Goal: Information Seeking & Learning: Learn about a topic

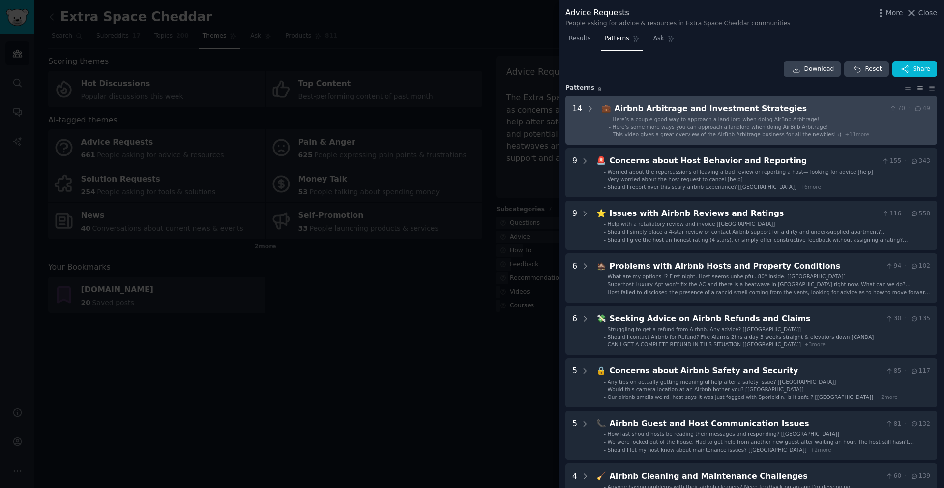
click at [646, 110] on div "Airbnb Arbitrage and Investment Strategies" at bounding box center [749, 109] width 271 height 12
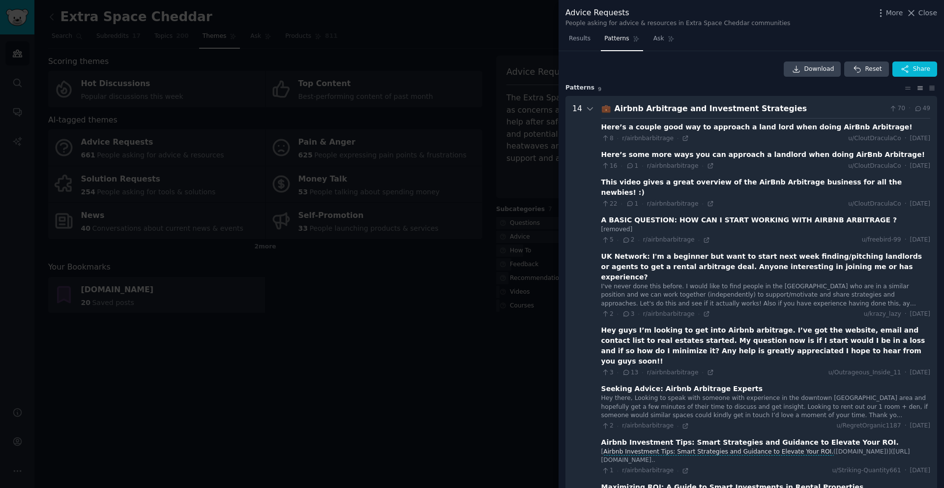
scroll to position [45, 0]
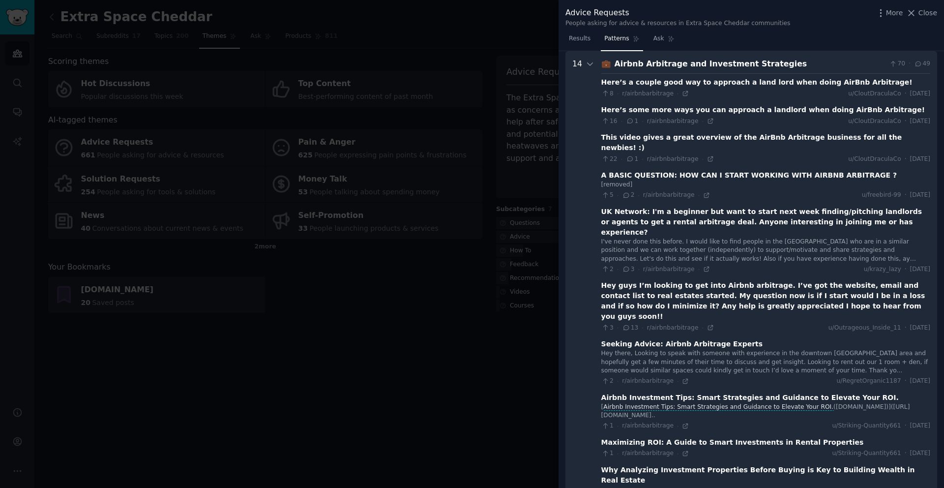
click at [791, 84] on div "Here’s a couple good way to approach a land lord when doing AirBnb Arbitrage!" at bounding box center [756, 82] width 311 height 10
click at [914, 65] on icon at bounding box center [918, 63] width 9 height 7
click at [589, 63] on icon at bounding box center [589, 64] width 5 height 2
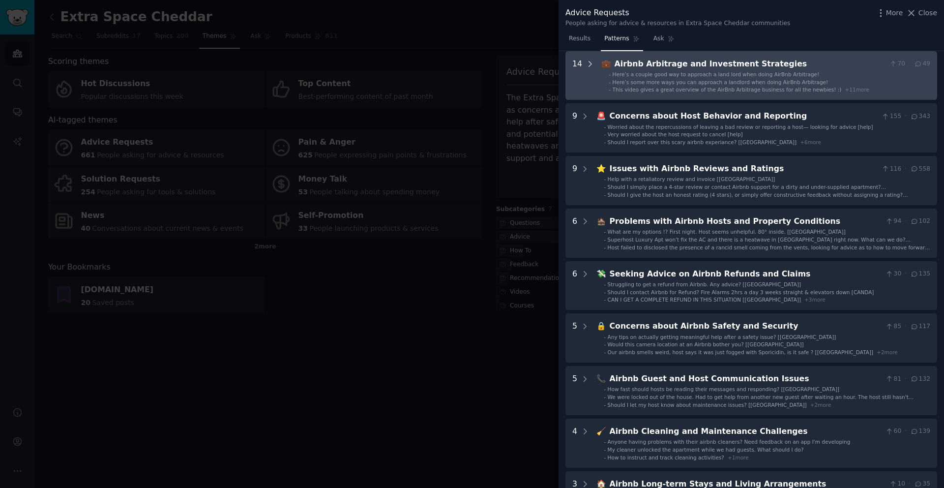
click at [589, 64] on icon at bounding box center [590, 63] width 2 height 5
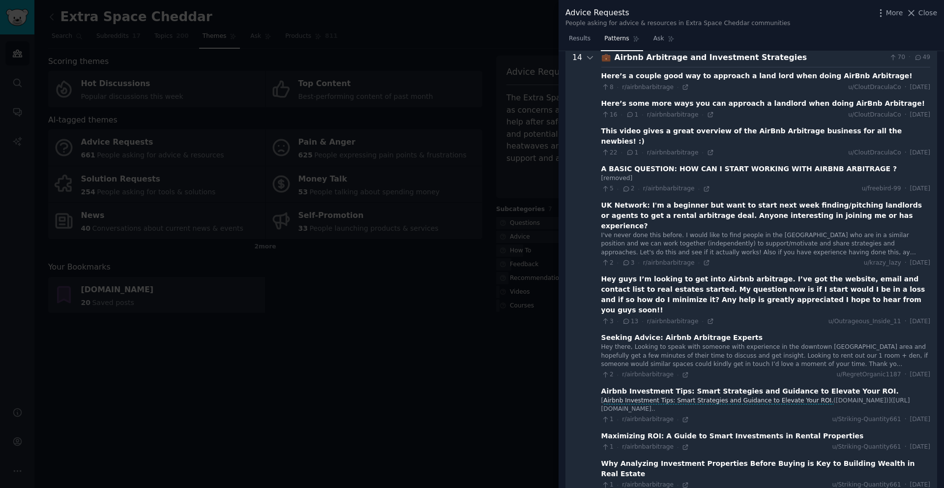
scroll to position [53, 0]
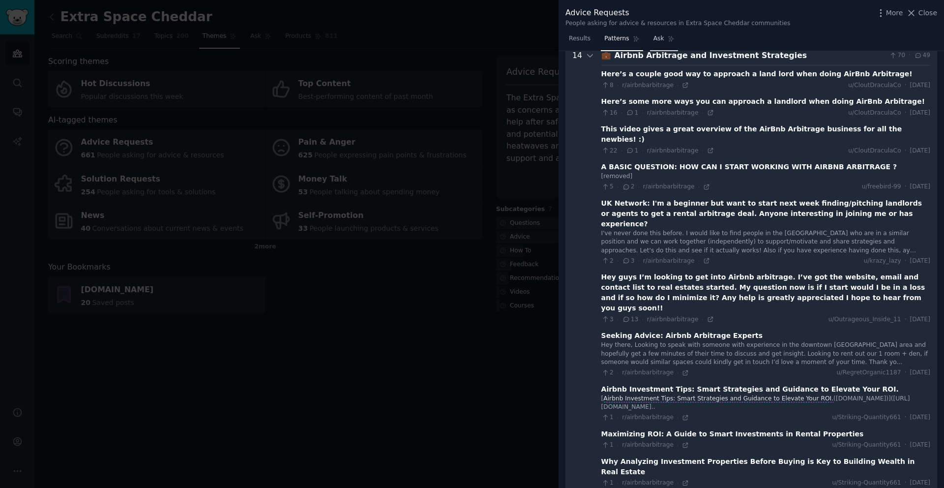
click at [663, 38] on link "Ask" at bounding box center [664, 41] width 28 height 20
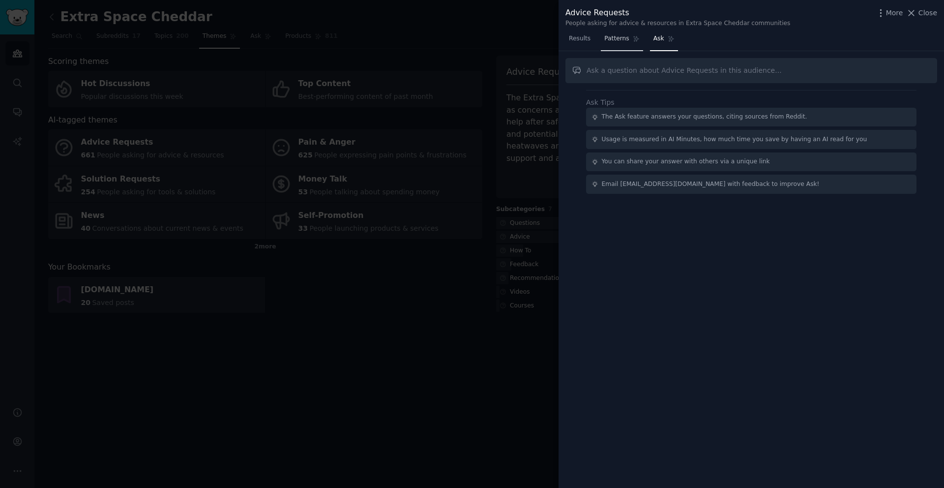
click at [614, 41] on span "Patterns" at bounding box center [616, 38] width 25 height 9
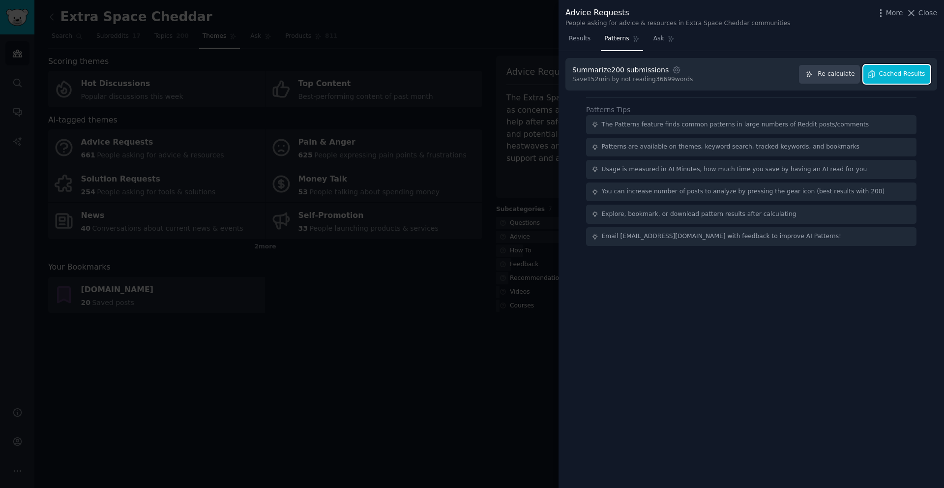
click at [898, 78] on button "Cached Results" at bounding box center [896, 74] width 67 height 19
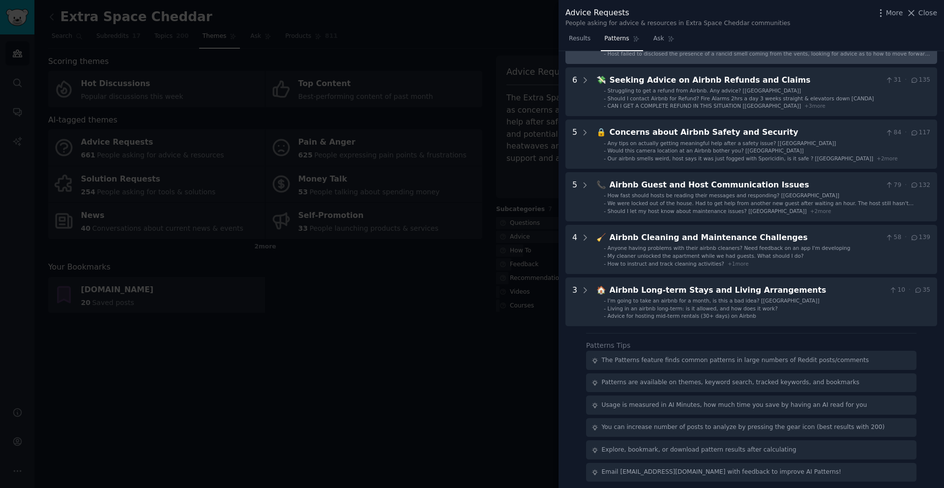
scroll to position [242, 0]
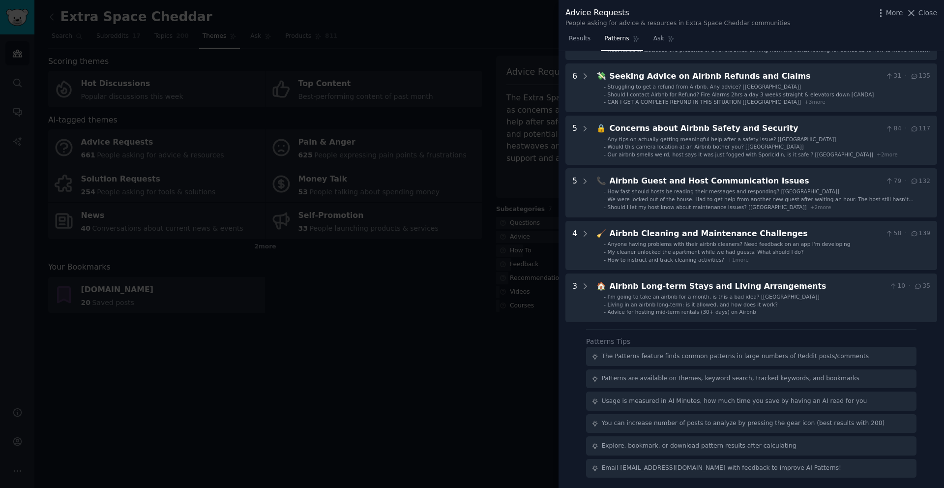
click at [632, 358] on div "The Patterns feature finds common patterns in large numbers of Reddit posts/com…" at bounding box center [735, 356] width 267 height 9
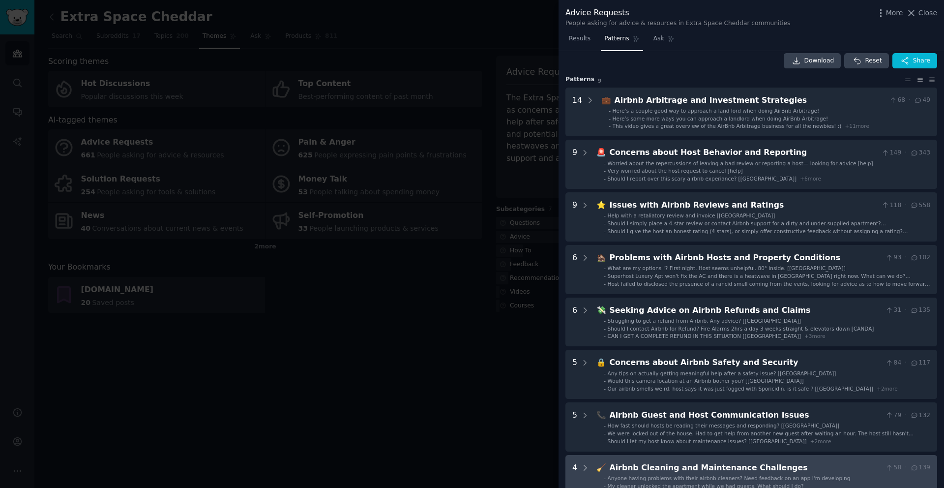
scroll to position [0, 0]
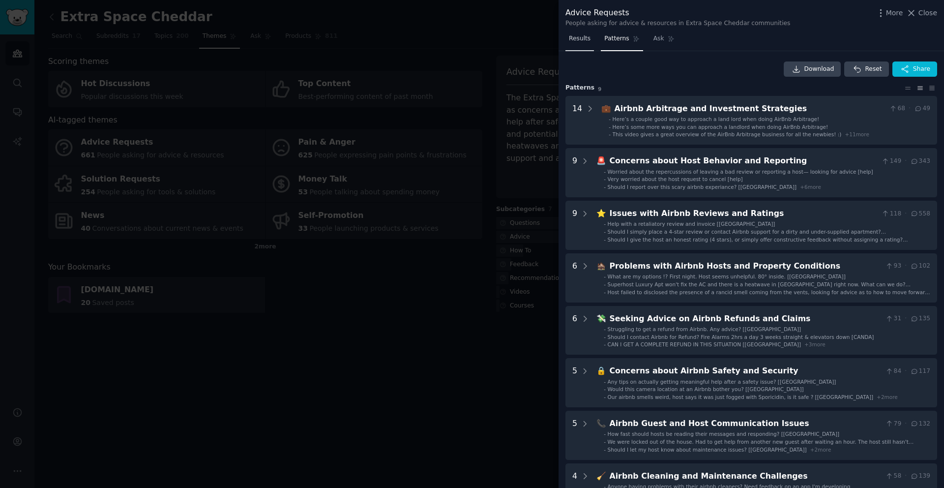
click at [572, 41] on span "Results" at bounding box center [580, 38] width 22 height 9
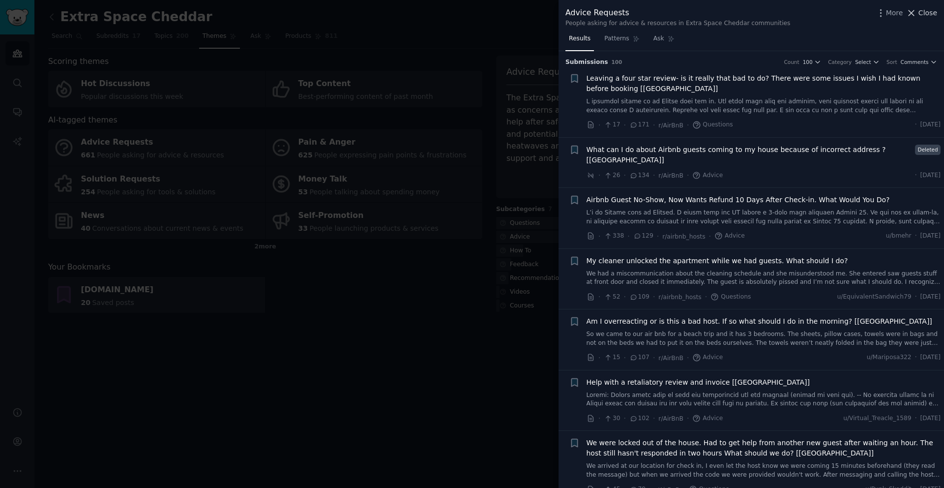
click at [925, 14] on span "Close" at bounding box center [927, 13] width 19 height 10
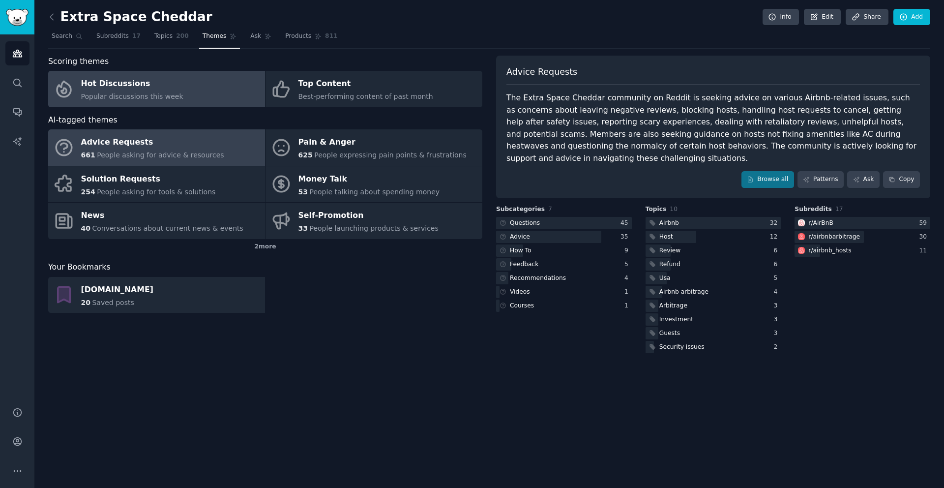
click at [135, 96] on span "Popular discussions this week" at bounding box center [132, 96] width 102 height 8
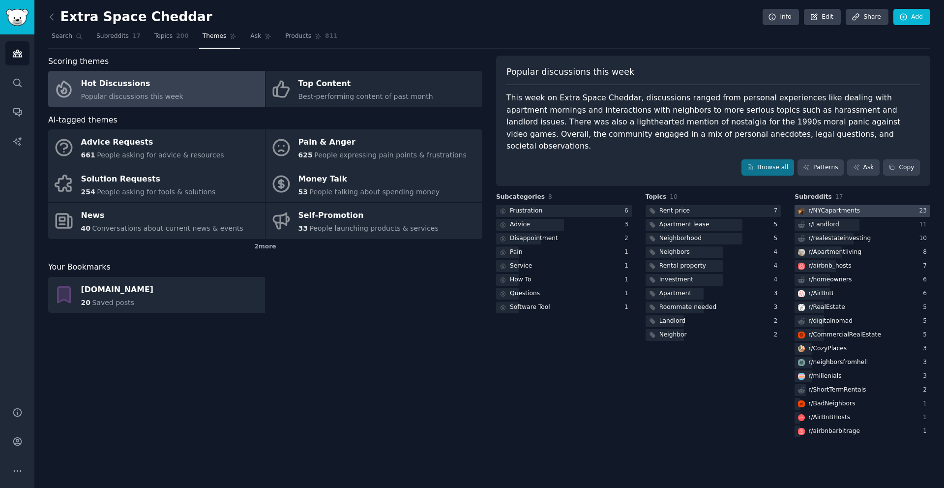
click at [830, 206] on div "r/ NYCapartments" at bounding box center [834, 210] width 52 height 9
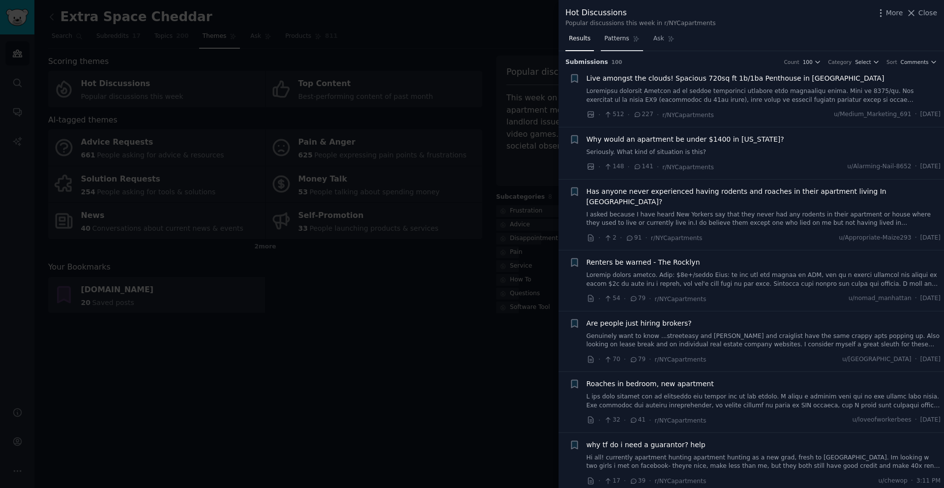
click at [613, 38] on span "Patterns" at bounding box center [616, 38] width 25 height 9
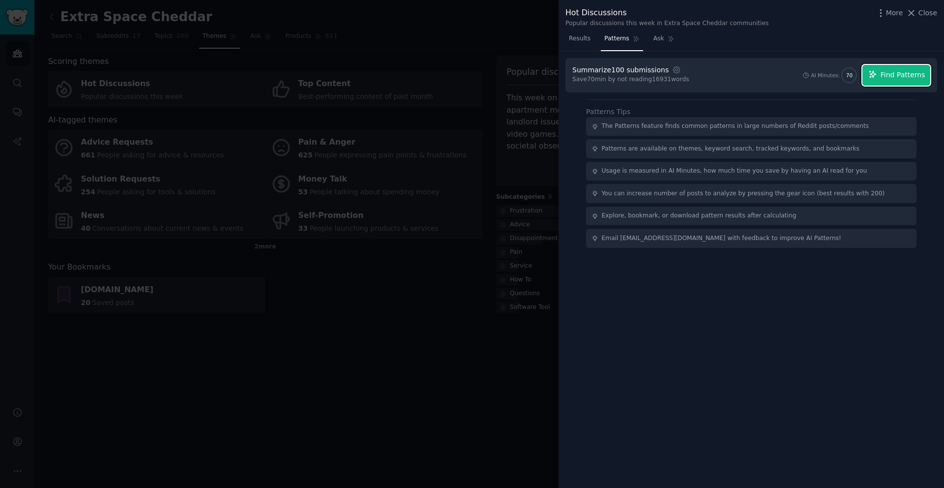
click at [890, 84] on button "Find Patterns" at bounding box center [896, 75] width 68 height 21
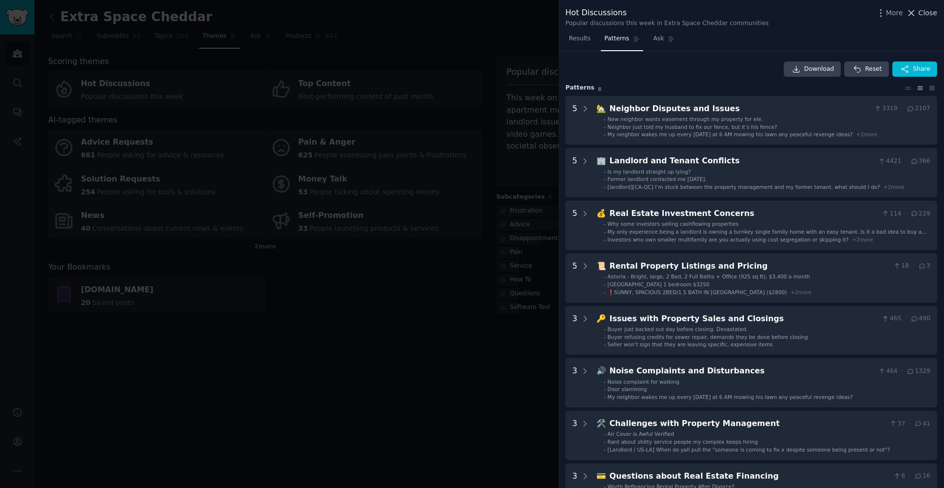
click at [930, 17] on span "Close" at bounding box center [927, 13] width 19 height 10
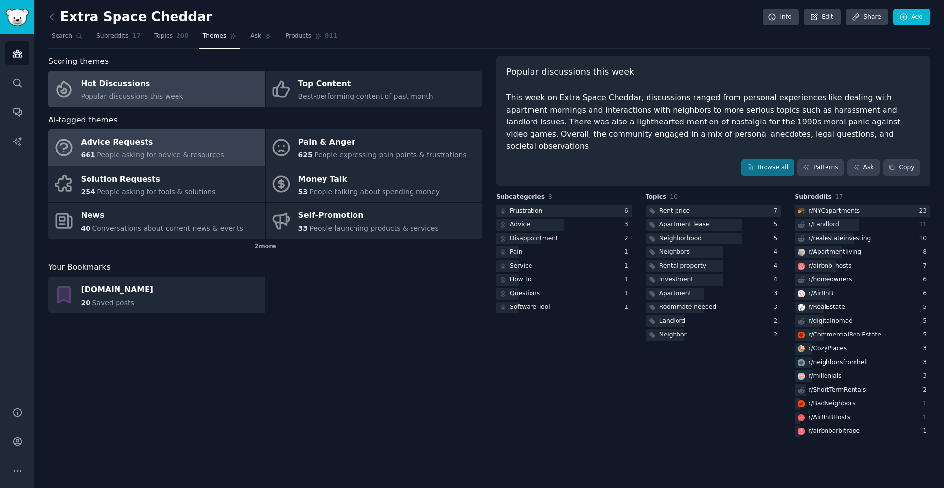
click at [148, 157] on span "People asking for advice & resources" at bounding box center [160, 155] width 127 height 8
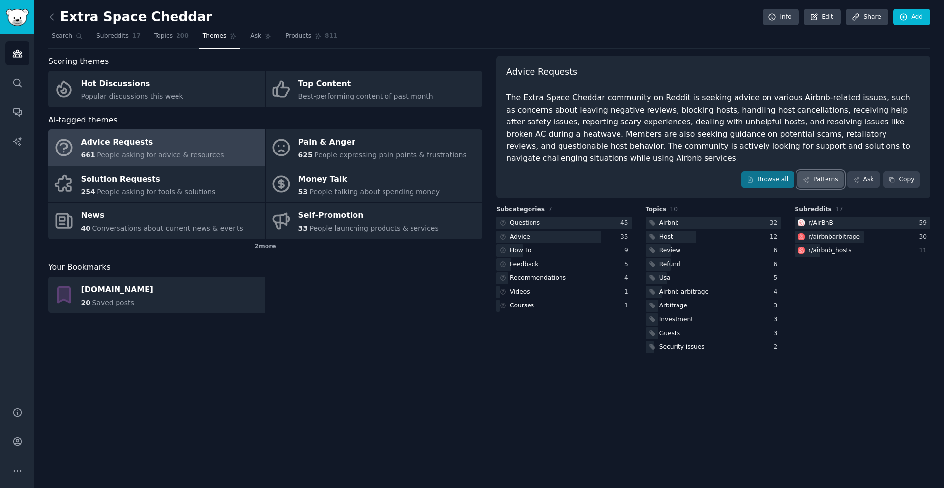
click at [824, 171] on link "Patterns" at bounding box center [820, 179] width 46 height 17
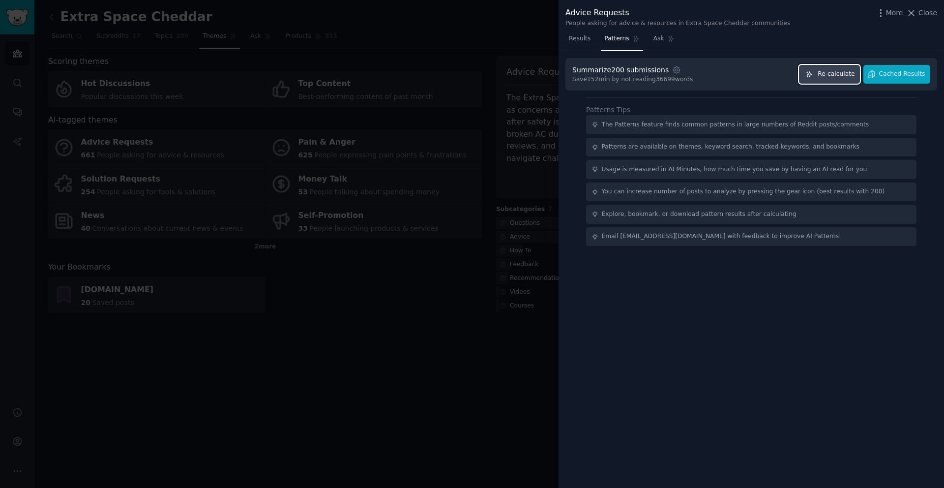
click at [839, 79] on button "Re-calculate" at bounding box center [829, 74] width 61 height 19
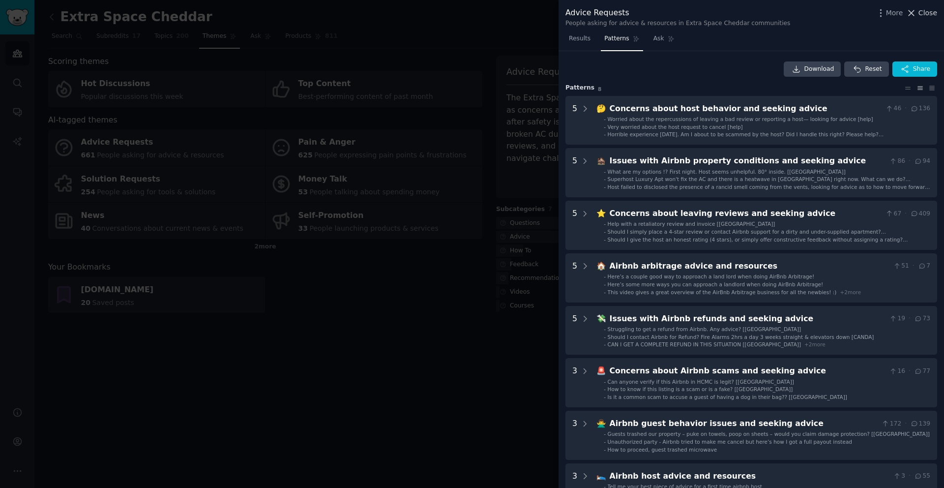
click at [918, 12] on span "Close" at bounding box center [927, 13] width 19 height 10
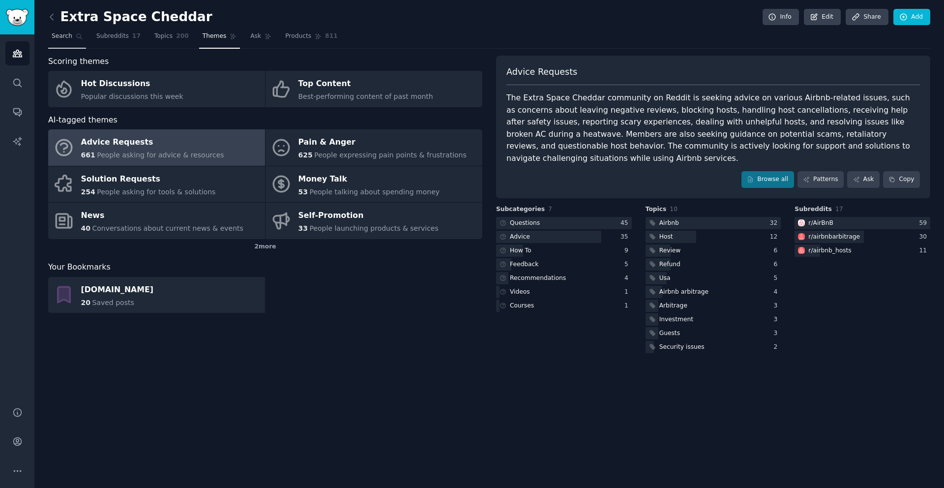
click at [60, 37] on span "Search" at bounding box center [62, 36] width 21 height 9
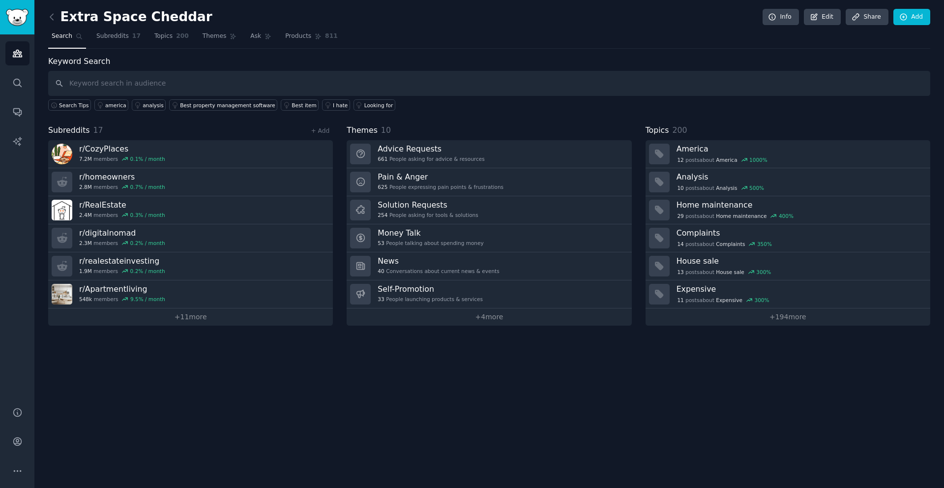
click at [91, 79] on input "text" at bounding box center [489, 83] width 882 height 25
click at [23, 57] on link "Audiences" at bounding box center [17, 53] width 24 height 24
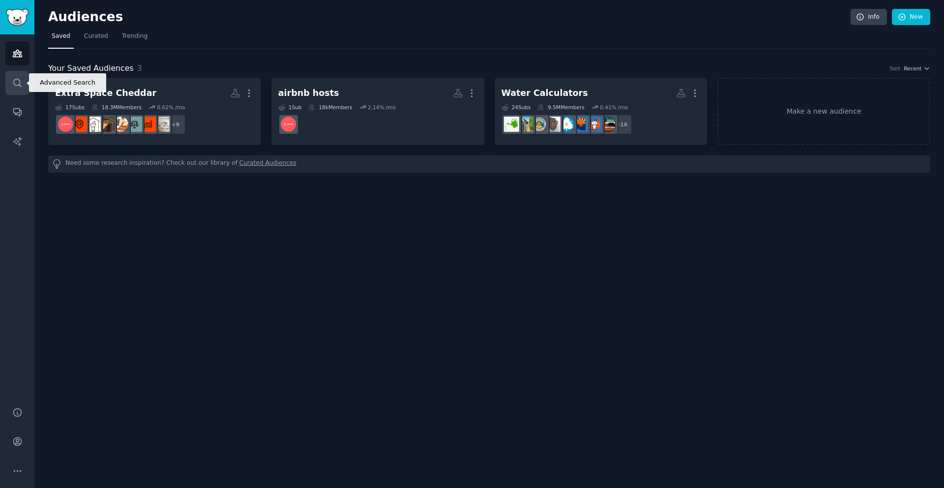
click at [22, 87] on icon "Sidebar" at bounding box center [17, 83] width 10 height 10
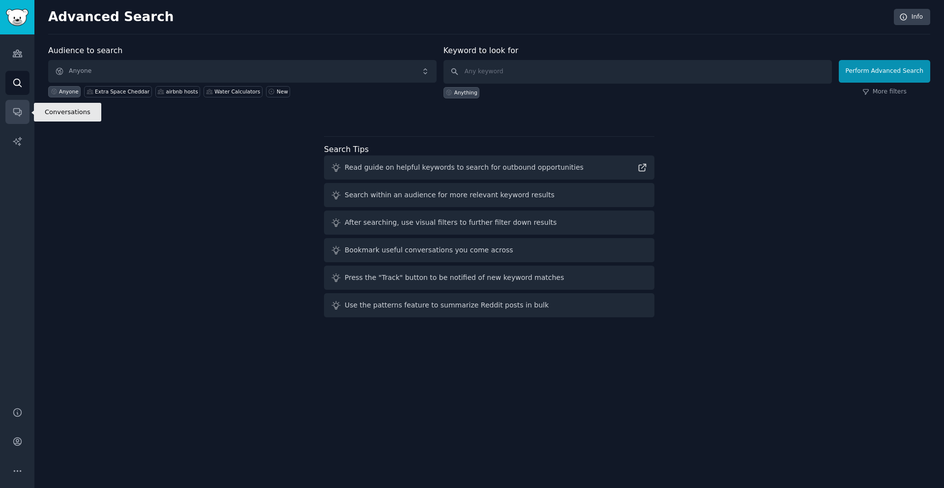
click at [18, 109] on icon "Sidebar" at bounding box center [17, 112] width 10 height 10
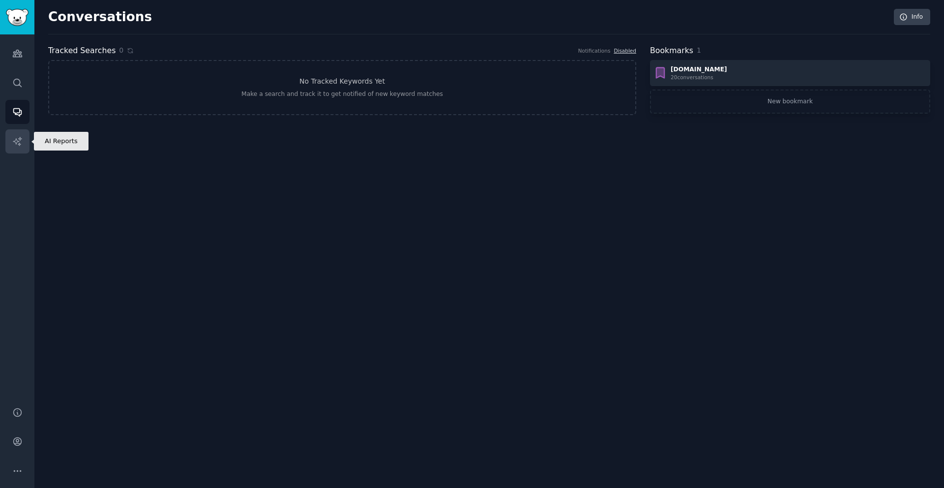
click at [15, 138] on icon "Sidebar" at bounding box center [17, 141] width 8 height 8
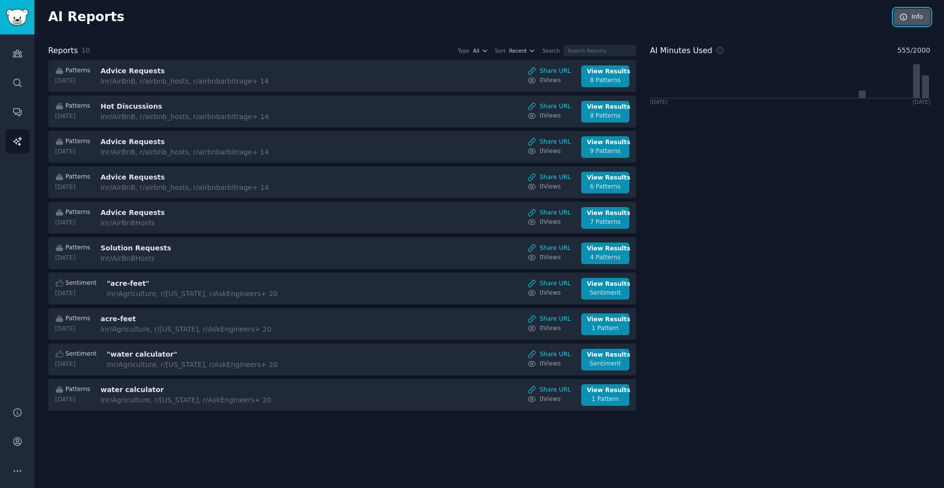
click at [907, 18] on icon at bounding box center [903, 17] width 9 height 9
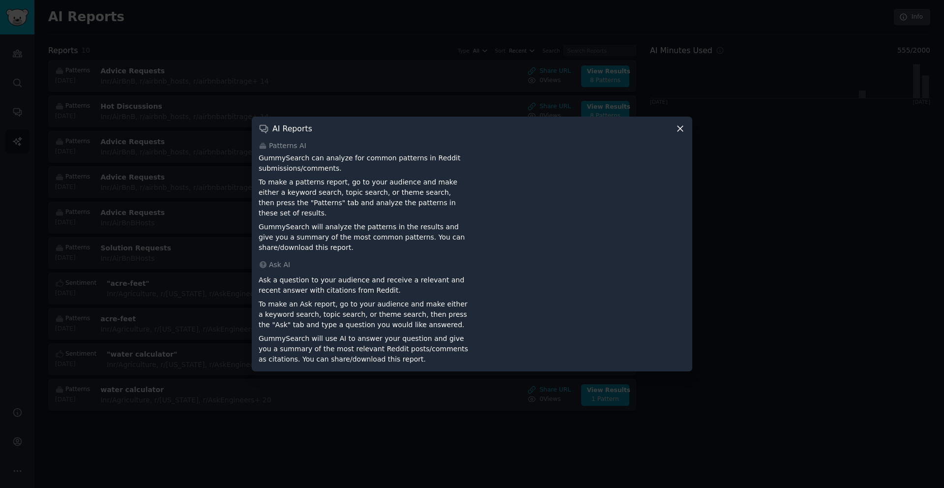
click at [680, 131] on icon at bounding box center [679, 128] width 5 height 5
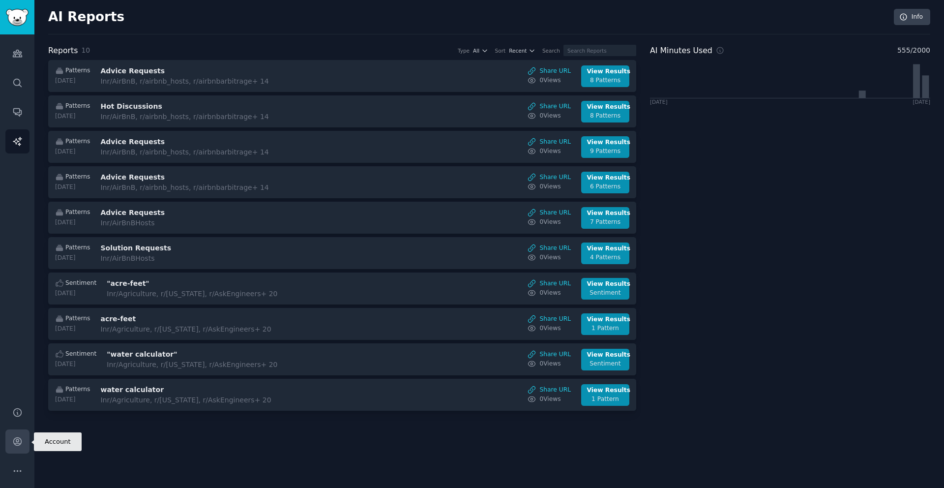
click at [22, 441] on icon "Sidebar" at bounding box center [17, 441] width 10 height 10
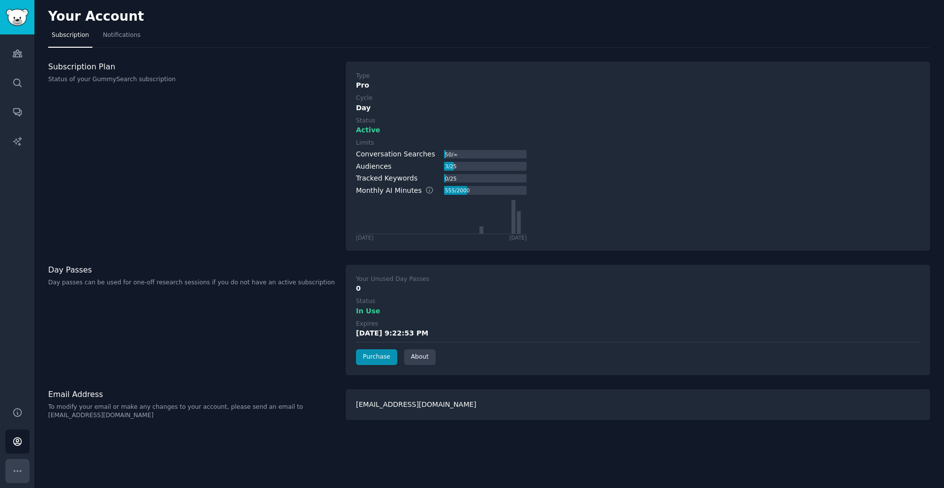
click at [16, 473] on icon "Sidebar" at bounding box center [17, 470] width 10 height 10
click at [13, 12] on img "Sidebar" at bounding box center [17, 17] width 23 height 17
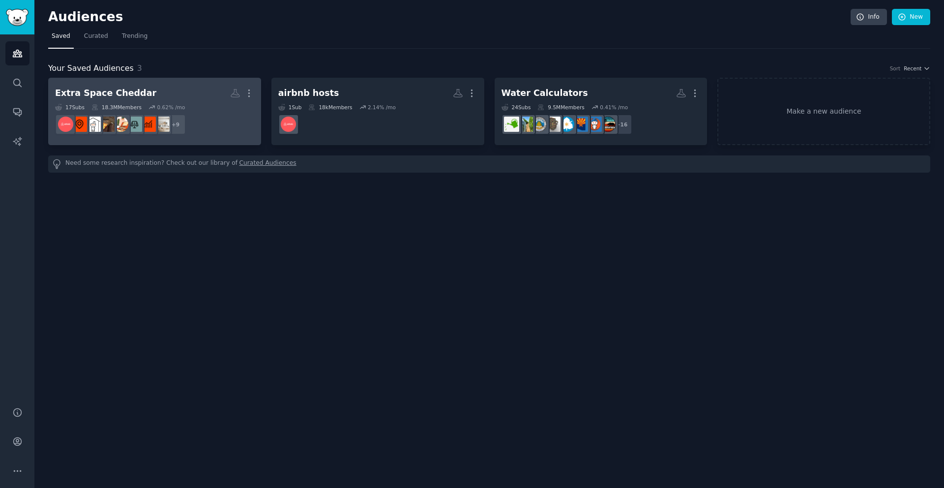
click at [156, 95] on h2 "Extra Space Cheddar More" at bounding box center [154, 93] width 199 height 17
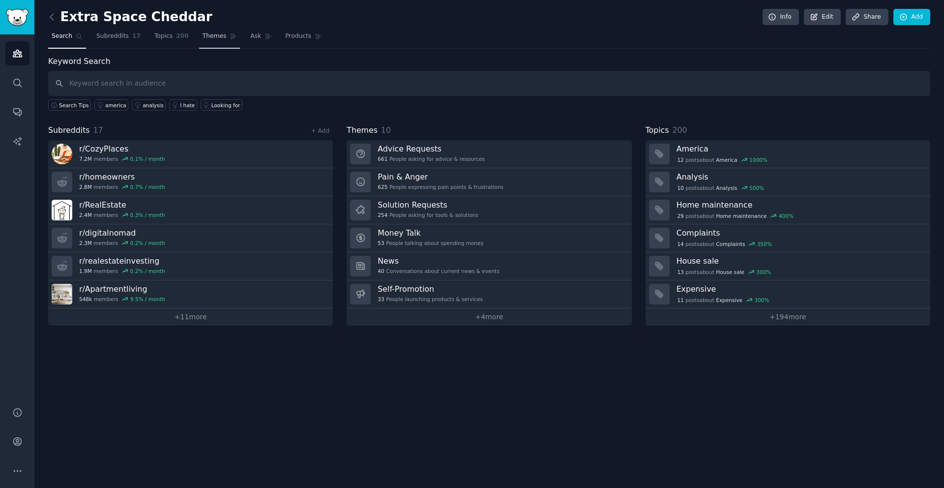
click at [212, 33] on span "Themes" at bounding box center [214, 36] width 24 height 9
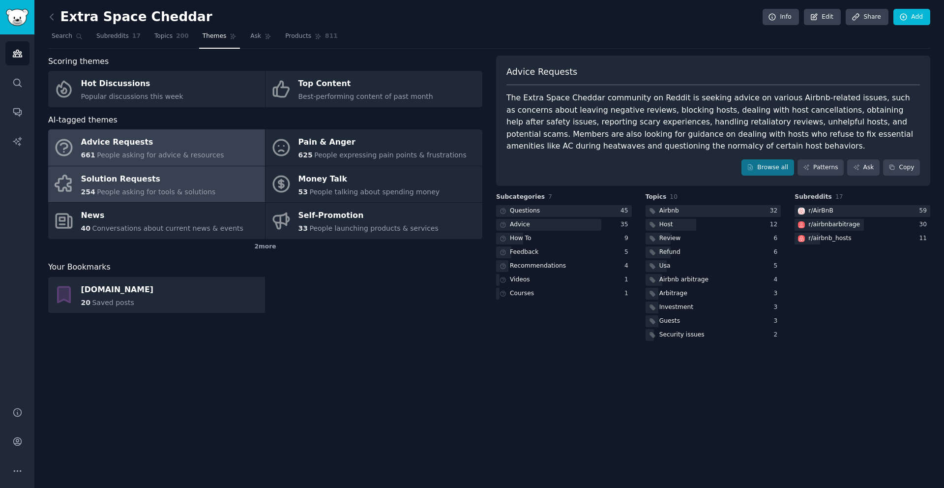
click at [118, 178] on div "Solution Requests" at bounding box center [148, 179] width 135 height 16
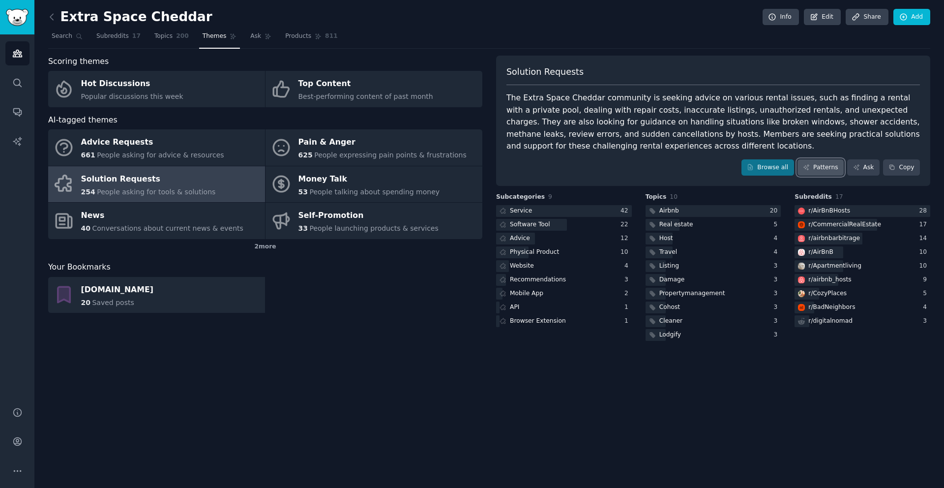
click at [830, 168] on link "Patterns" at bounding box center [820, 167] width 46 height 17
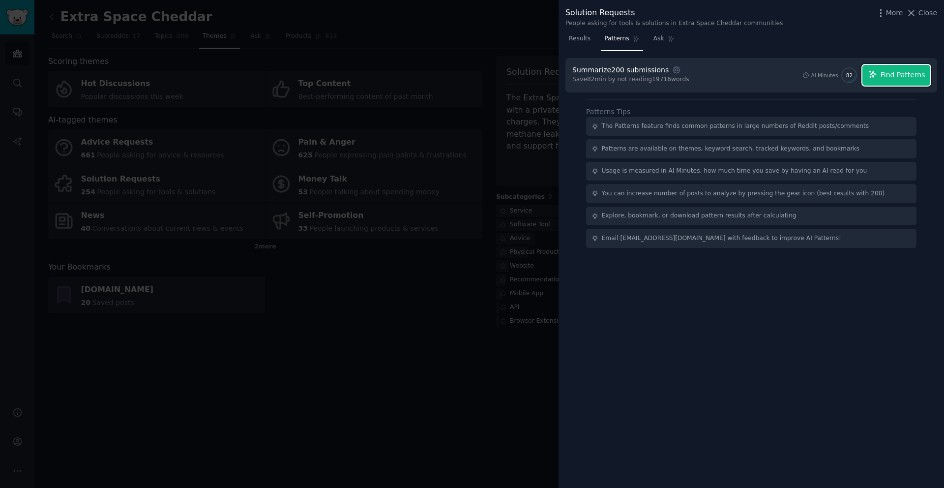
click at [889, 77] on span "Find Patterns" at bounding box center [902, 75] width 45 height 10
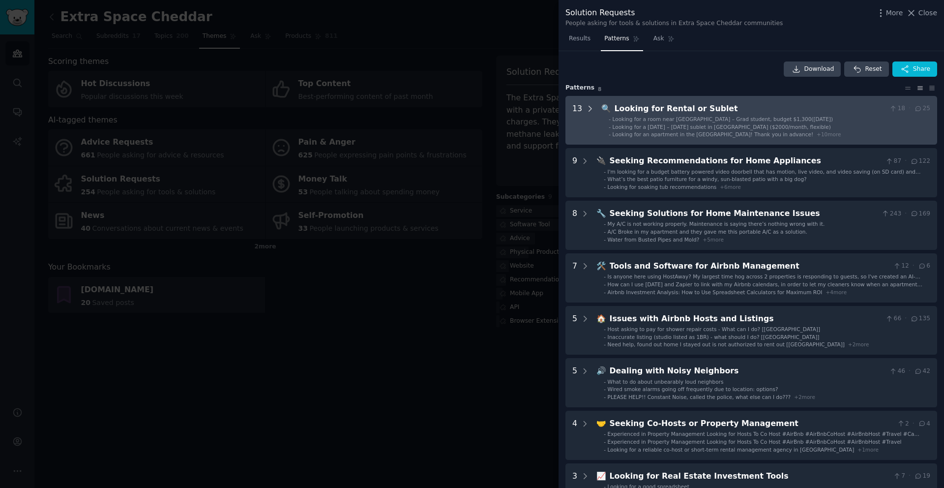
click at [590, 110] on icon at bounding box center [589, 108] width 9 height 9
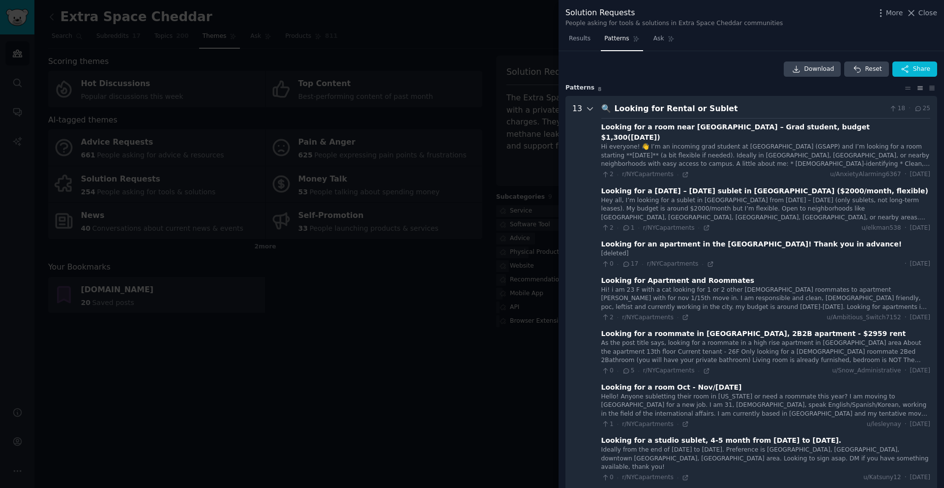
click at [588, 107] on icon at bounding box center [589, 108] width 9 height 9
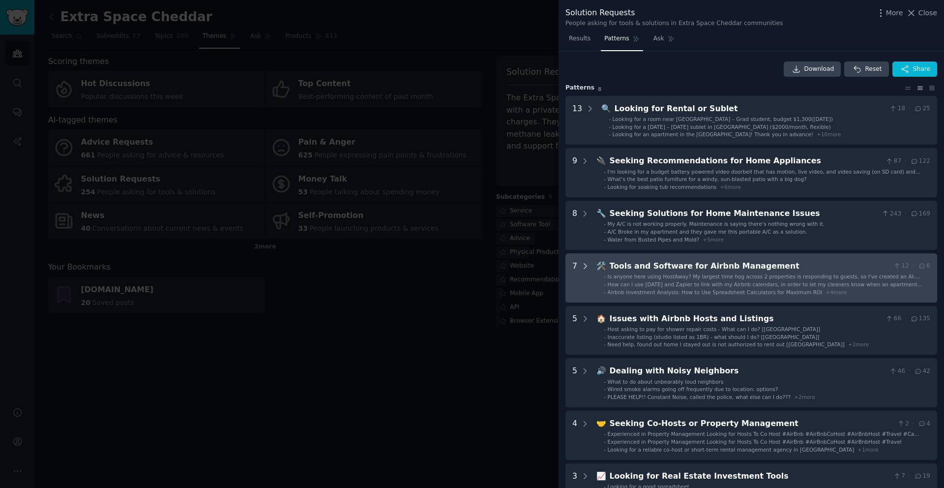
click at [584, 267] on icon at bounding box center [584, 265] width 9 height 9
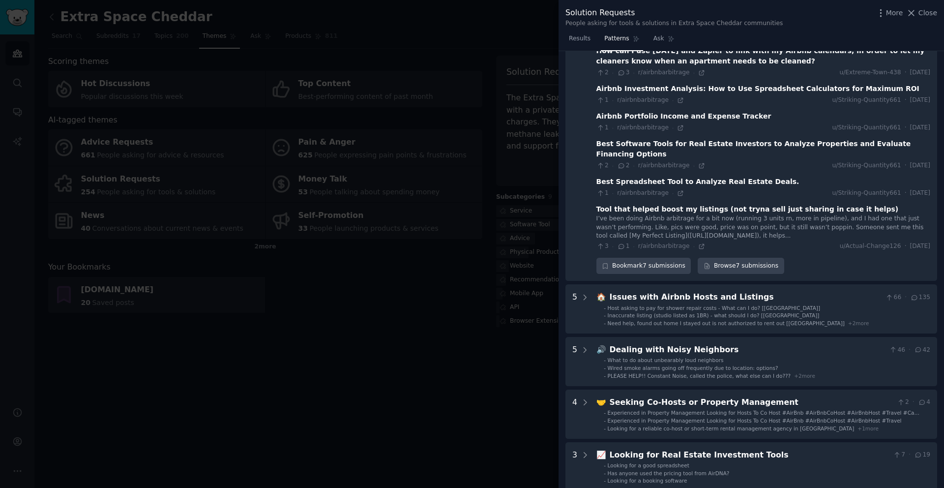
scroll to position [282, 0]
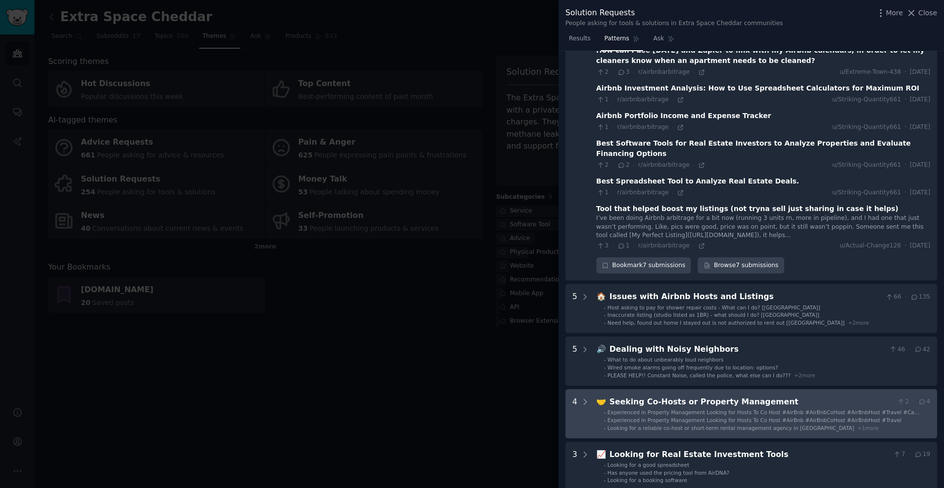
click at [642, 396] on div "Seeking Co-Hosts or Property Management" at bounding box center [751, 402] width 284 height 12
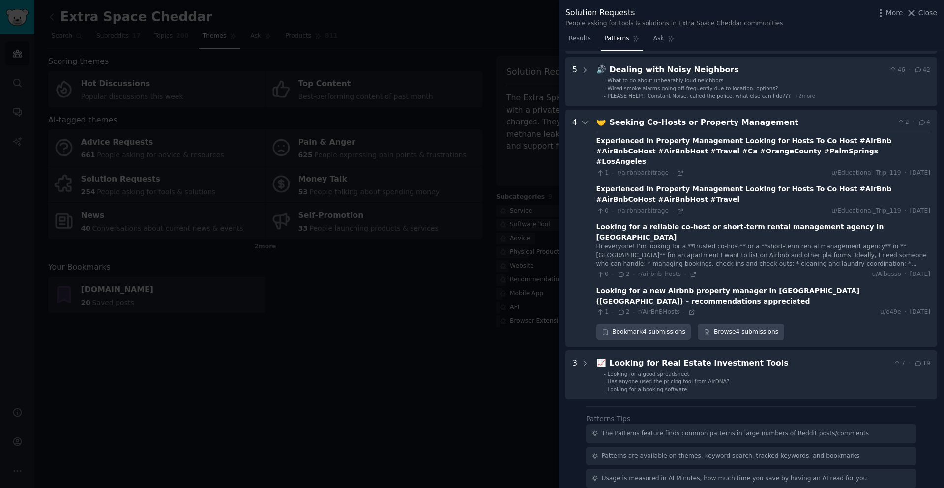
scroll to position [507, 0]
